Goal: Information Seeking & Learning: Learn about a topic

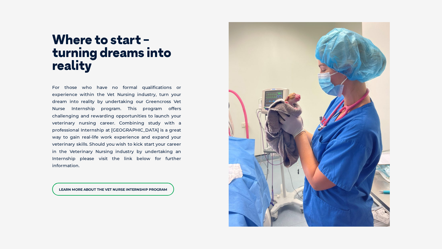
scroll to position [1424, 0]
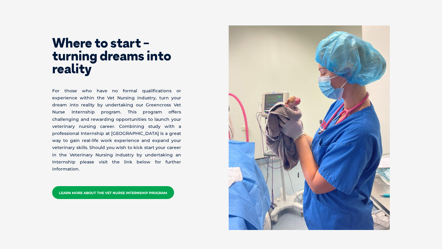
click at [139, 186] on link "Learn More about the Vet Nurse Internship Program" at bounding box center [113, 192] width 122 height 13
